Goal: Information Seeking & Learning: Check status

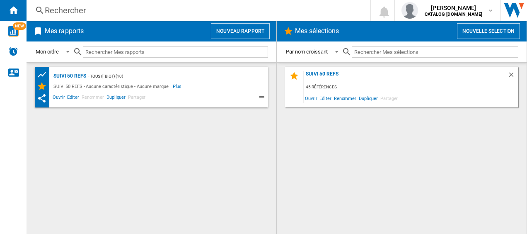
click at [90, 10] on div "Rechercher" at bounding box center [197, 11] width 304 height 12
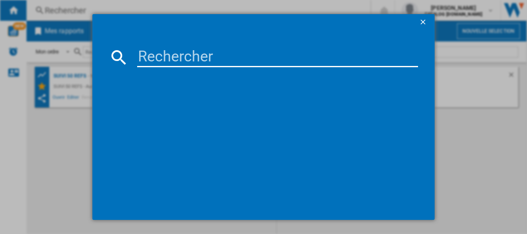
click at [158, 59] on input at bounding box center [277, 57] width 281 height 20
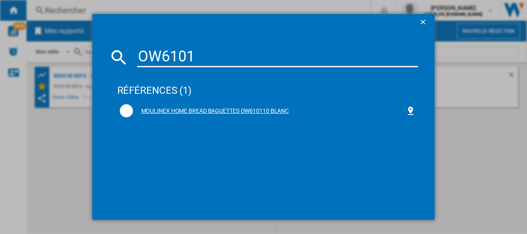
type input "OW6101"
click at [170, 106] on div "MOULINEX HOME BREAD BAGUETTES OW610110 BLANC" at bounding box center [268, 110] width 296 height 13
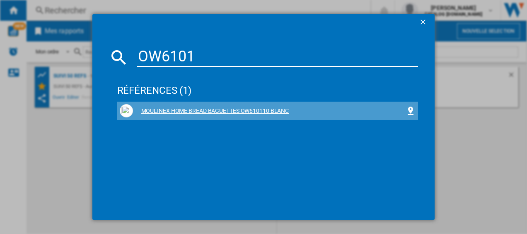
click at [170, 110] on div "MOULINEX HOME BREAD BAGUETTES OW610110 BLANC" at bounding box center [269, 111] width 273 height 8
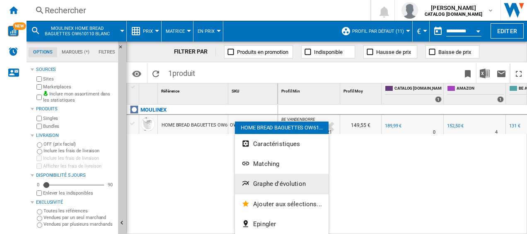
click at [259, 185] on span "Graphe d'évolution" at bounding box center [279, 183] width 53 height 7
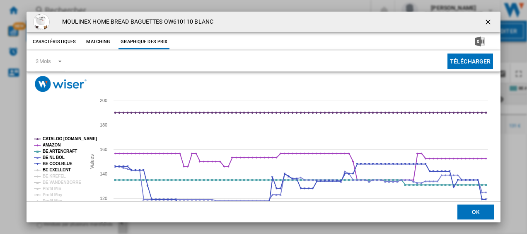
click at [60, 171] on tspan "BE EXELLENT" at bounding box center [57, 169] width 28 height 5
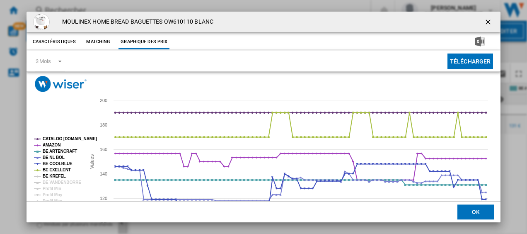
click at [57, 177] on tspan "BE KREFEL" at bounding box center [54, 176] width 23 height 5
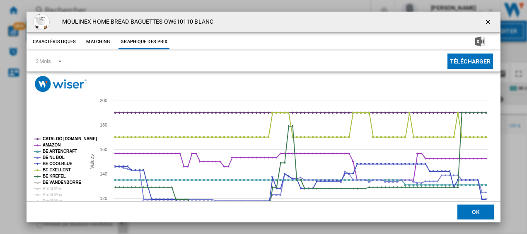
click at [69, 180] on tspan "BE VANDENBORRE" at bounding box center [62, 182] width 39 height 5
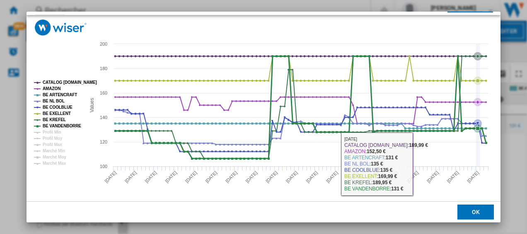
scroll to position [56, 0]
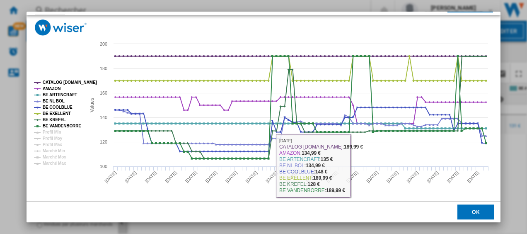
drag, startPoint x: 465, startPoint y: 215, endPoint x: 227, endPoint y: 92, distance: 268.4
click at [465, 215] on button "OK" at bounding box center [476, 211] width 36 height 15
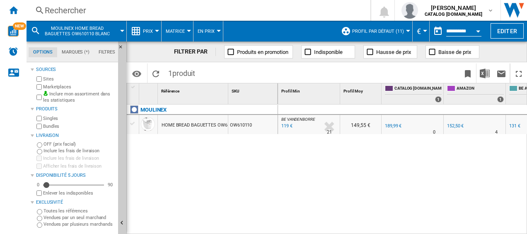
click at [136, 11] on div "Rechercher" at bounding box center [197, 11] width 304 height 12
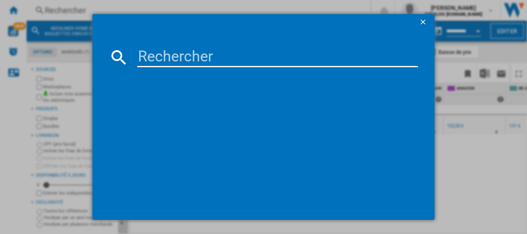
click at [181, 53] on input at bounding box center [277, 57] width 281 height 20
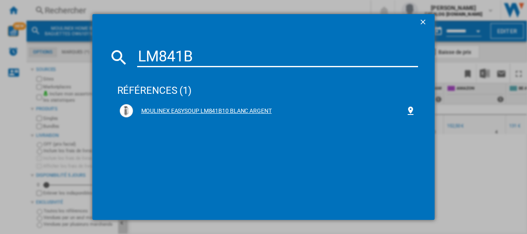
type input "LM841B"
click at [161, 111] on div "MOULINEX EASYSOUP LM841B10 BLANC ARGENT" at bounding box center [269, 111] width 273 height 8
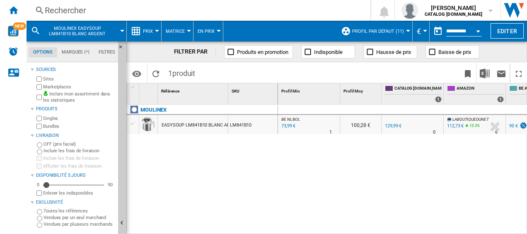
click at [106, 6] on div "Rechercher" at bounding box center [197, 11] width 304 height 12
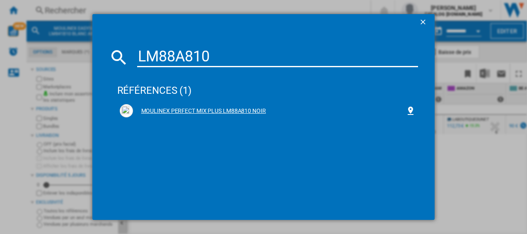
type input "LM88A810"
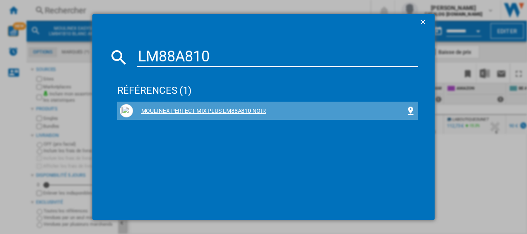
click at [191, 107] on div "MOULINEX PERFECT MIX PLUS LM88A810 NOIR" at bounding box center [269, 111] width 273 height 8
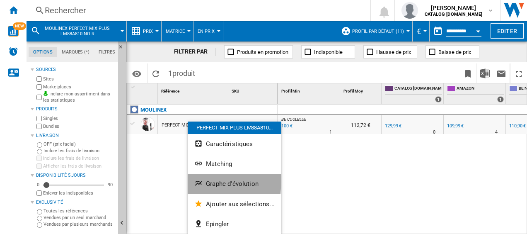
click at [218, 181] on span "Graphe d'évolution" at bounding box center [232, 183] width 53 height 7
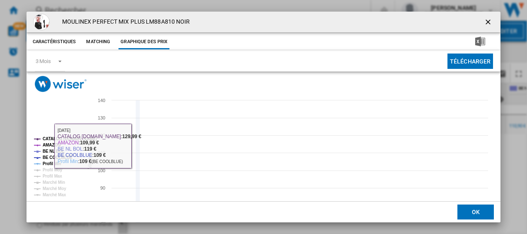
scroll to position [56, 0]
